Goal: Task Accomplishment & Management: Manage account settings

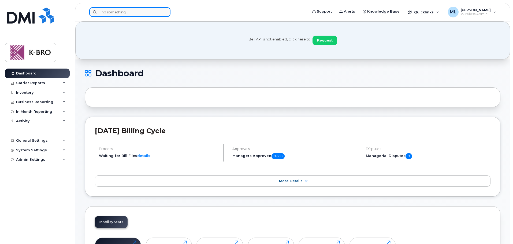
click at [104, 12] on input at bounding box center [129, 12] width 81 height 10
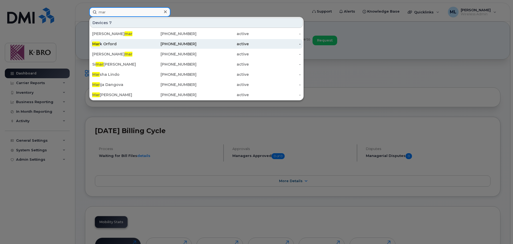
type input "mar"
click at [110, 41] on div "Mar k Orford" at bounding box center [118, 44] width 52 height 10
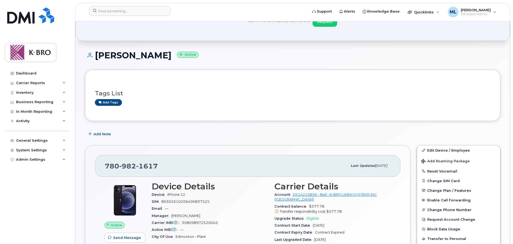
scroll to position [107, 0]
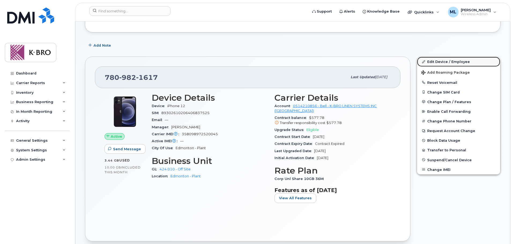
drag, startPoint x: 439, startPoint y: 62, endPoint x: 436, endPoint y: 64, distance: 3.8
click at [439, 63] on link "Edit Device / Employee" at bounding box center [458, 62] width 83 height 10
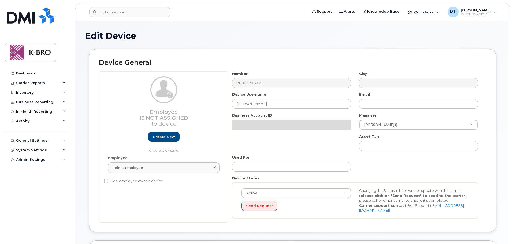
select select "4676909"
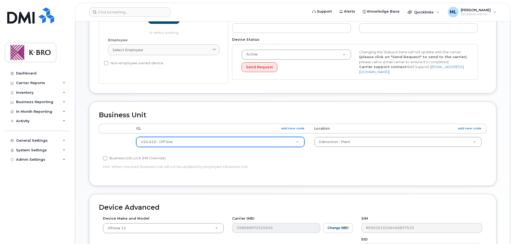
scroll to position [188, 0]
